Goal: Task Accomplishment & Management: Complete application form

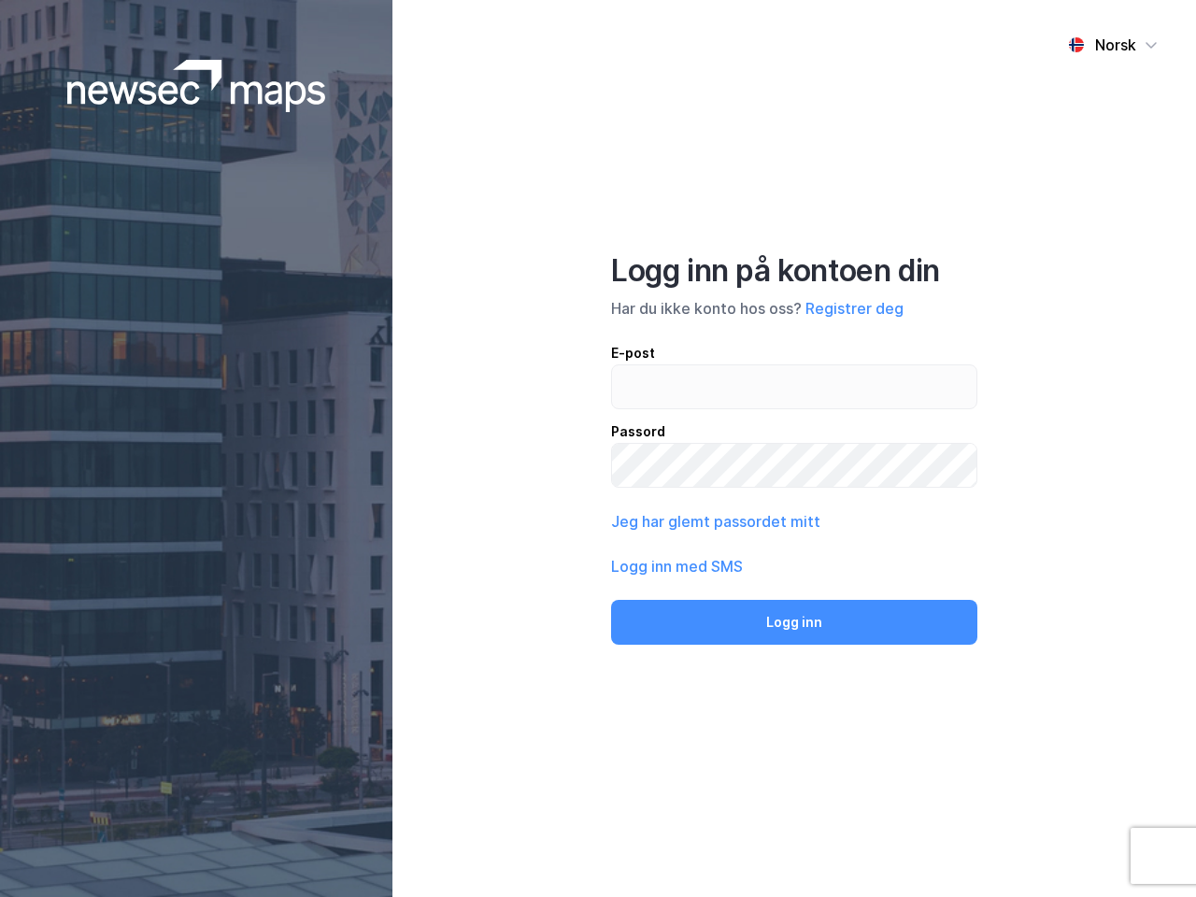
click at [598, 449] on div "Norsk Logg inn på kontoen din Har du ikke konto hos oss? Registrer deg E-post P…" at bounding box center [795, 448] width 804 height 897
click at [196, 86] on img at bounding box center [196, 86] width 259 height 52
click at [1113, 45] on div "Norsk" at bounding box center [1115, 45] width 41 height 22
click at [854, 308] on button "Registrer deg" at bounding box center [855, 308] width 98 height 22
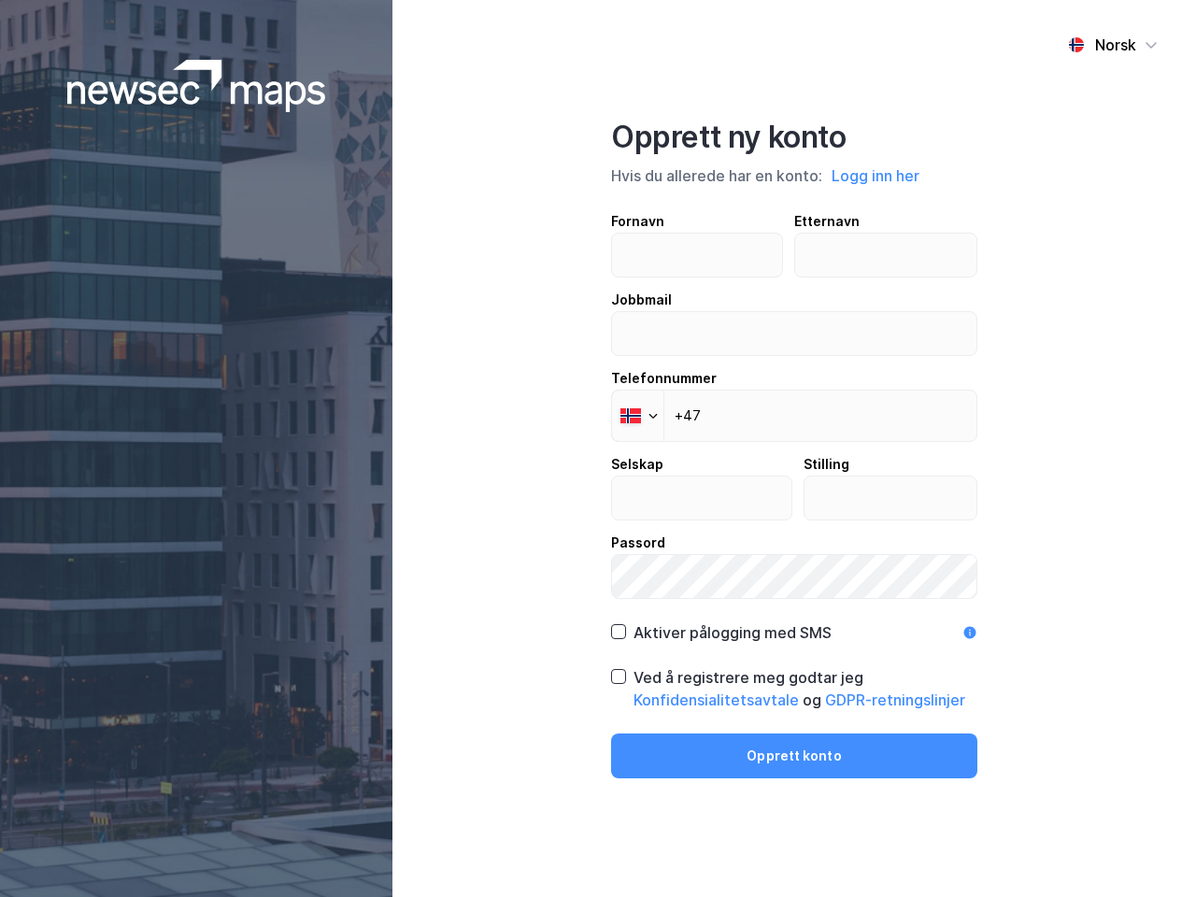
click at [794, 622] on div "Opprett ny konto Hvis du allerede har en konto: Logg inn her Fornavn Etternavn …" at bounding box center [794, 449] width 366 height 660
